Goal: Task Accomplishment & Management: Use online tool/utility

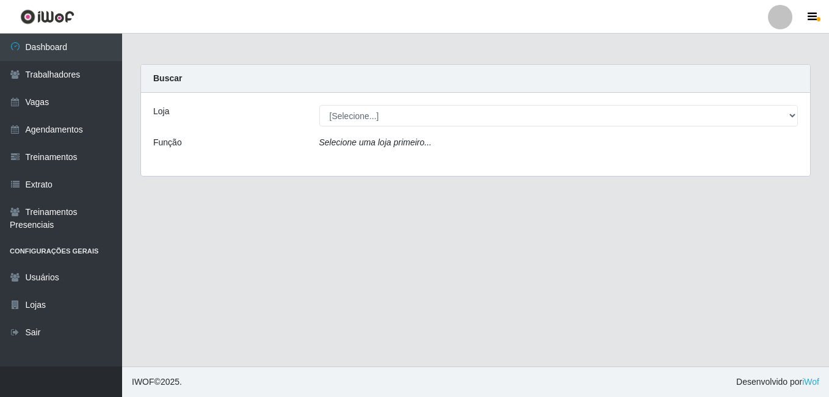
click at [797, 114] on div "[Selecione...] [GEOGRAPHIC_DATA] - [DATE][GEOGRAPHIC_DATA]" at bounding box center [559, 115] width 498 height 21
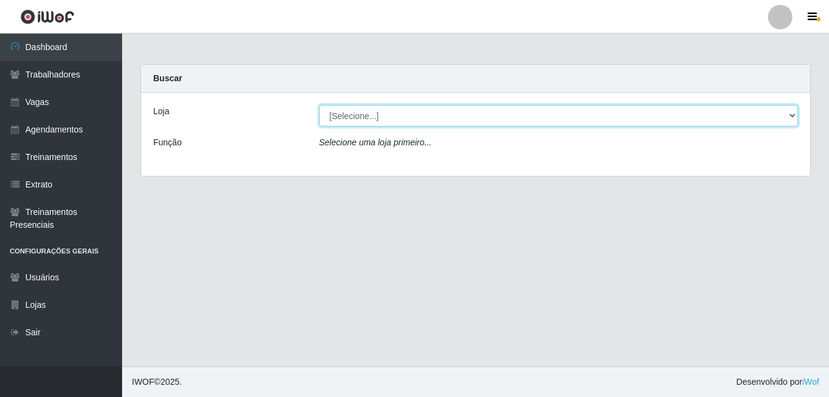
click at [793, 114] on select "[Selecione...] [GEOGRAPHIC_DATA] - [DATE][GEOGRAPHIC_DATA]" at bounding box center [558, 115] width 479 height 21
select select "471"
click at [319, 105] on select "[Selecione...] [GEOGRAPHIC_DATA] - [DATE][GEOGRAPHIC_DATA]" at bounding box center [558, 115] width 479 height 21
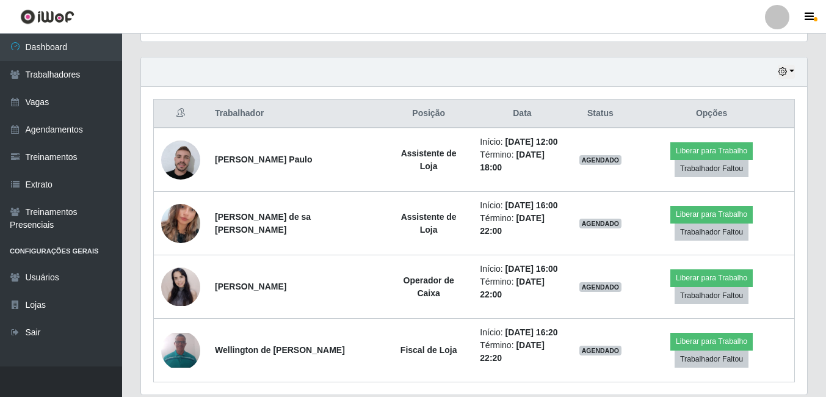
scroll to position [428, 0]
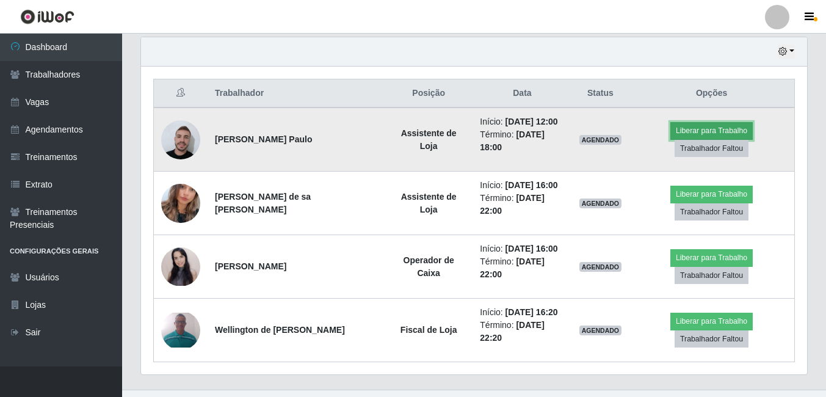
click at [720, 131] on button "Liberar para Trabalho" at bounding box center [712, 130] width 82 height 17
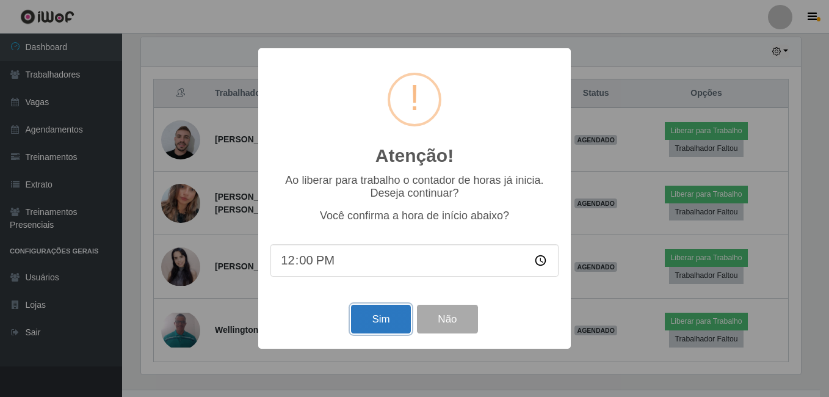
click at [382, 321] on button "Sim" at bounding box center [380, 319] width 59 height 29
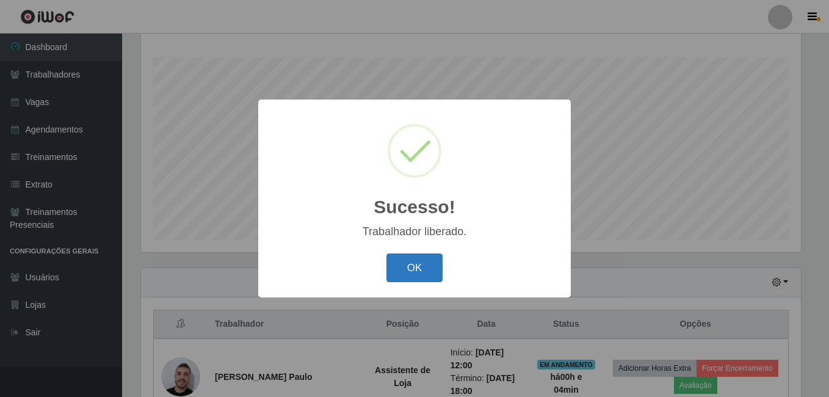
click at [418, 267] on button "OK" at bounding box center [415, 267] width 57 height 29
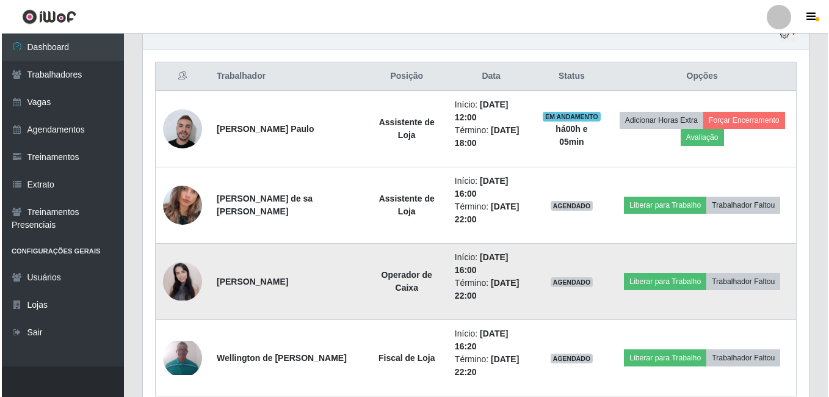
scroll to position [502, 0]
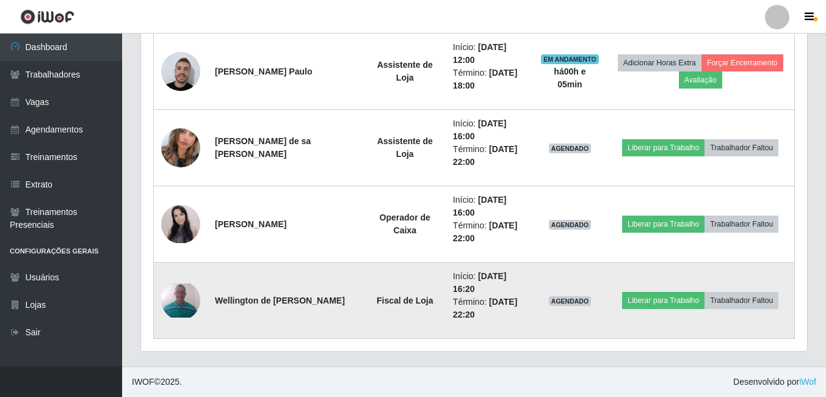
click at [175, 294] on img at bounding box center [180, 300] width 39 height 34
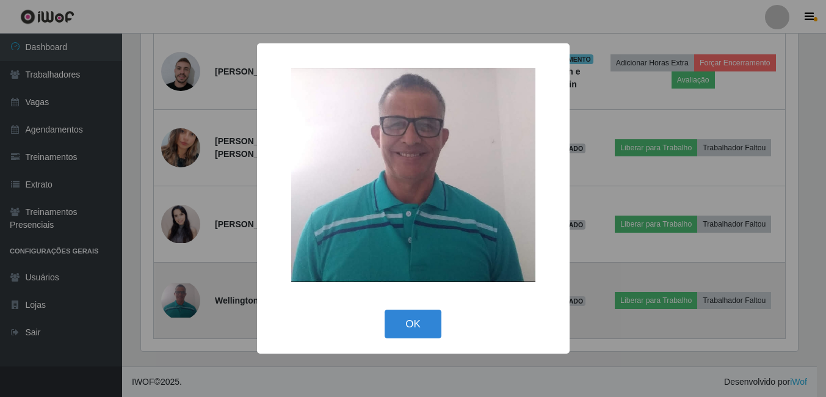
scroll to position [253, 660]
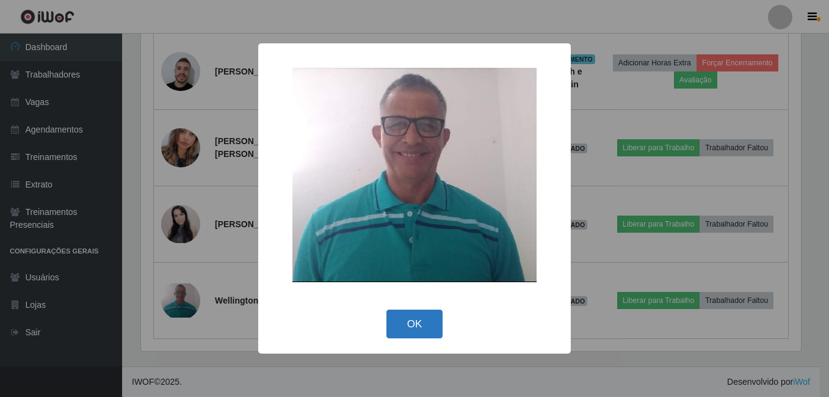
click at [424, 320] on button "OK" at bounding box center [415, 324] width 57 height 29
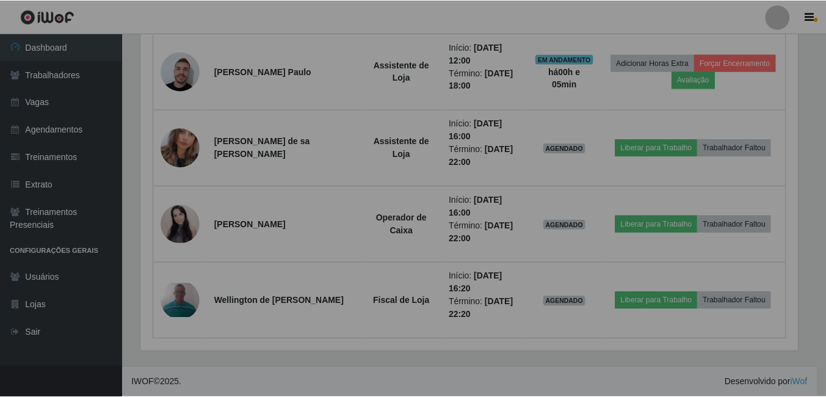
scroll to position [253, 666]
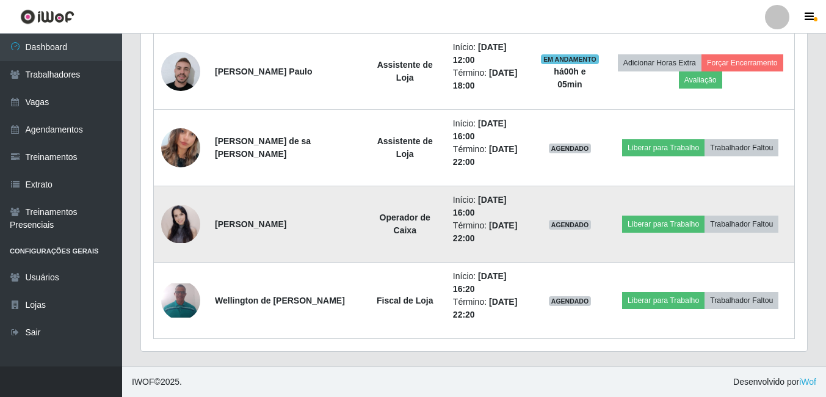
click at [184, 223] on img at bounding box center [180, 224] width 39 height 38
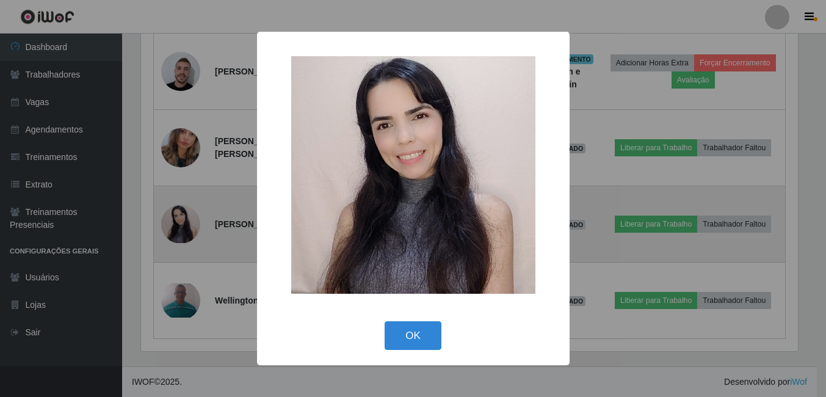
scroll to position [253, 660]
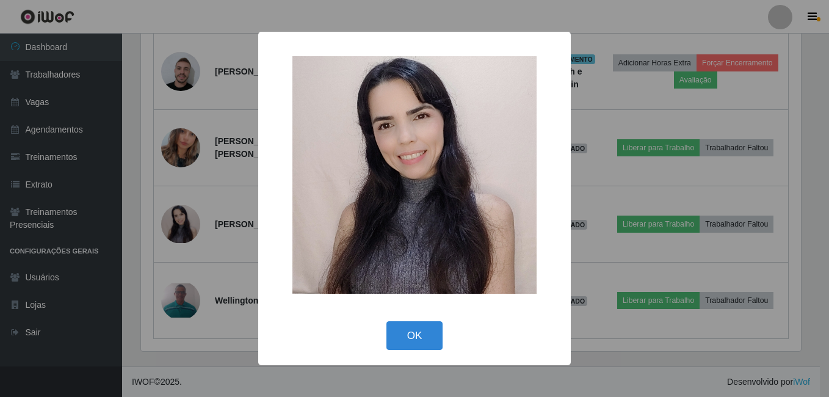
drag, startPoint x: 423, startPoint y: 338, endPoint x: 388, endPoint y: 300, distance: 51.4
click at [418, 335] on button "OK" at bounding box center [415, 335] width 57 height 29
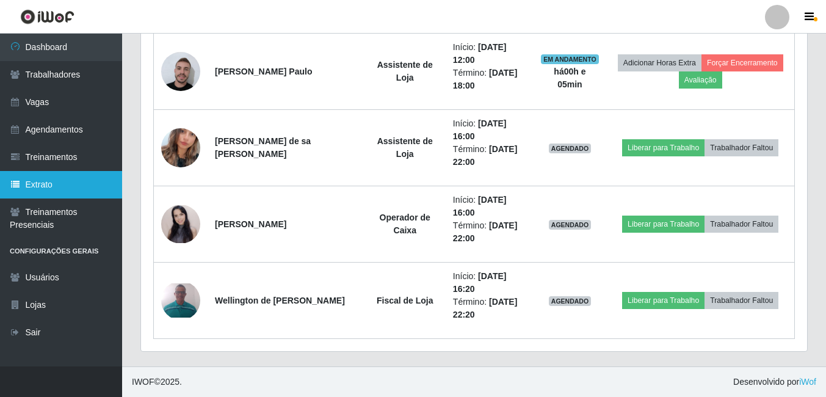
scroll to position [253, 666]
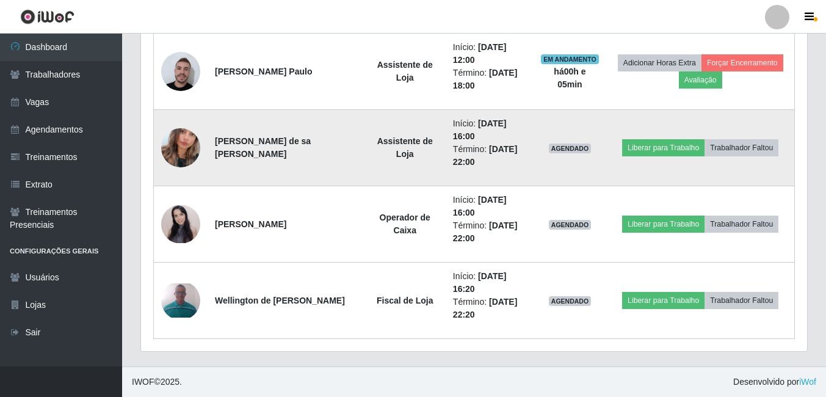
click at [170, 154] on img at bounding box center [180, 148] width 39 height 70
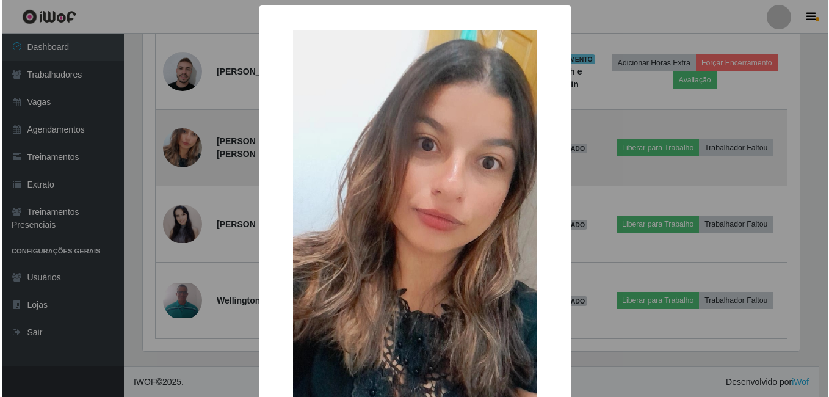
scroll to position [253, 660]
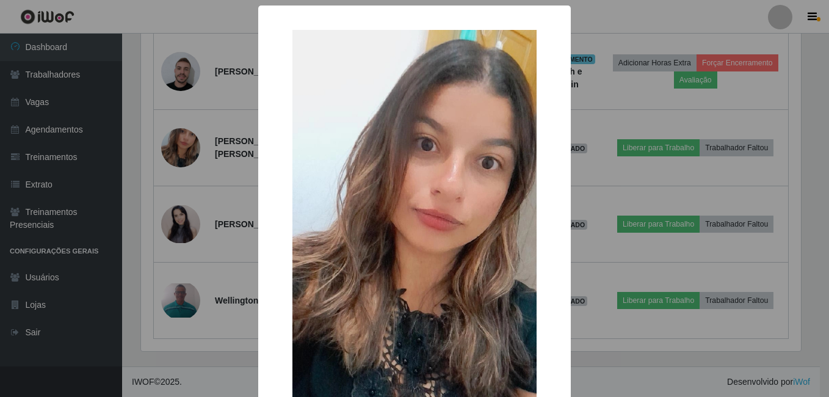
click at [382, 188] on img at bounding box center [415, 247] width 244 height 434
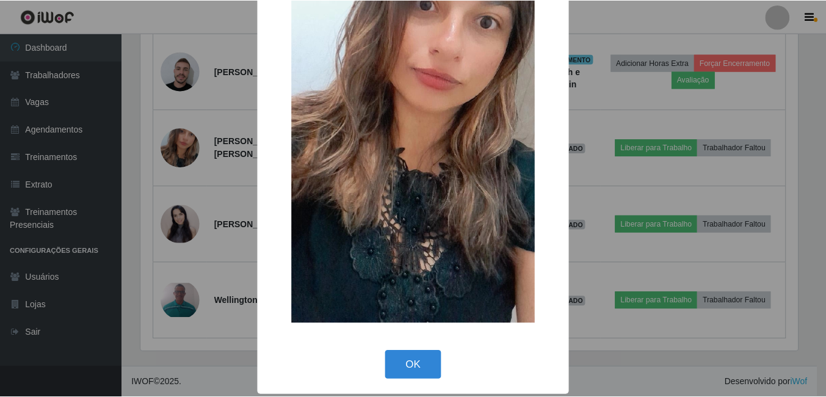
scroll to position [144, 0]
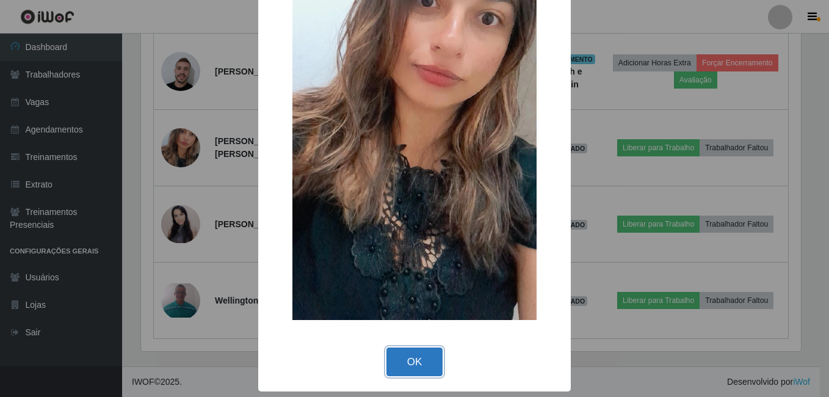
click at [420, 360] on button "OK" at bounding box center [415, 362] width 57 height 29
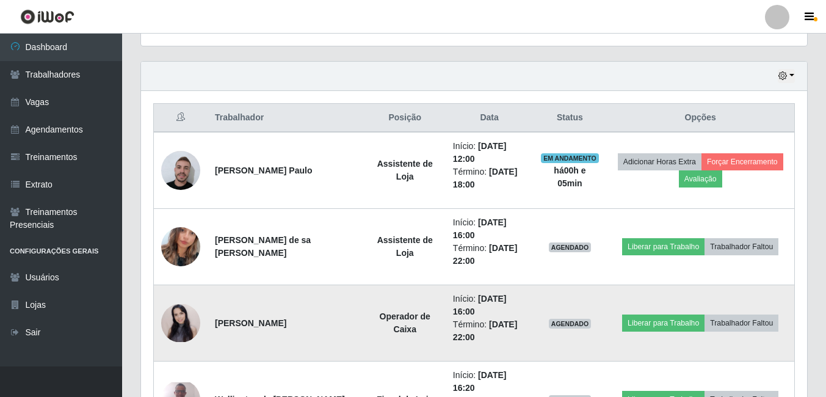
scroll to position [380, 0]
